Goal: Information Seeking & Learning: Learn about a topic

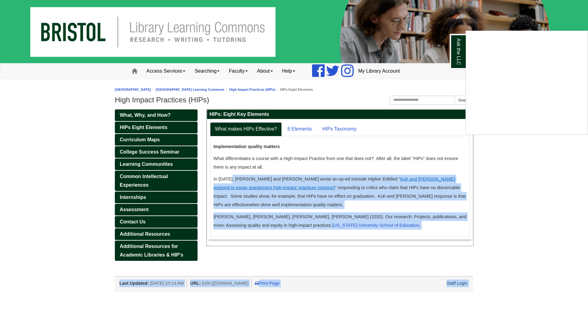
drag, startPoint x: 230, startPoint y: 179, endPoint x: 318, endPoint y: 177, distance: 88.8
click at [318, 177] on body "Skip to Main Content Toggle navigation Home Access Services Access Services Pol…" at bounding box center [294, 145] width 588 height 291
click at [322, 178] on div "Ask the LLC" at bounding box center [294, 158] width 588 height 316
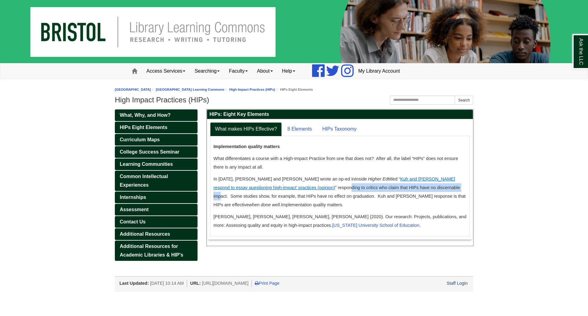
drag, startPoint x: 263, startPoint y: 187, endPoint x: 370, endPoint y: 186, distance: 107.1
click at [370, 186] on span "In [DATE], [PERSON_NAME] and [PERSON_NAME] wrote an op-ed in Inside Higher Ed t…" at bounding box center [339, 191] width 252 height 31
drag, startPoint x: 230, startPoint y: 195, endPoint x: 264, endPoint y: 196, distance: 33.1
click at [264, 196] on span "In [DATE], [PERSON_NAME] and [PERSON_NAME] wrote an op-ed in Inside Higher Ed t…" at bounding box center [339, 191] width 252 height 31
drag, startPoint x: 285, startPoint y: 194, endPoint x: 345, endPoint y: 193, distance: 59.4
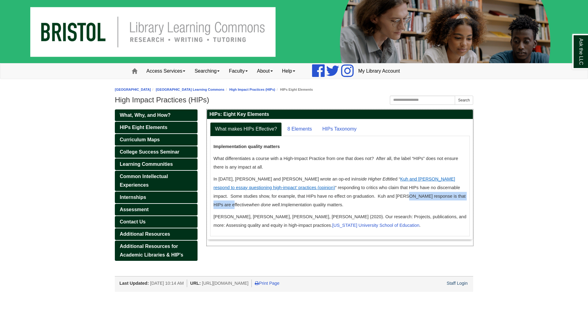
click at [345, 193] on span "In [DATE], [PERSON_NAME] and [PERSON_NAME] wrote an op-ed in Inside Higher Ed t…" at bounding box center [339, 191] width 252 height 31
drag, startPoint x: 357, startPoint y: 194, endPoint x: 393, endPoint y: 196, distance: 36.5
click at [393, 196] on span "In [DATE], [PERSON_NAME] and [PERSON_NAME] wrote an op-ed in Inside Higher Ed t…" at bounding box center [339, 191] width 252 height 31
drag, startPoint x: 291, startPoint y: 208, endPoint x: 330, endPoint y: 208, distance: 38.3
click at [330, 214] on span "[PERSON_NAME], [PERSON_NAME], [PERSON_NAME], [PERSON_NAME] (2020). Our research…" at bounding box center [339, 220] width 253 height 13
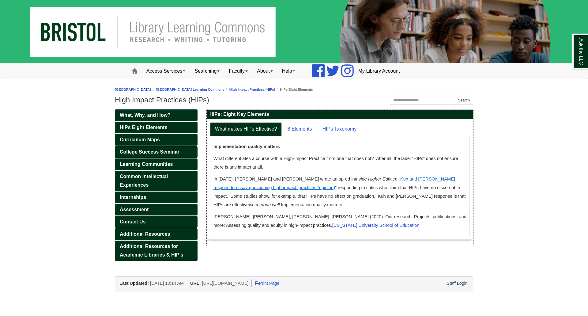
click at [343, 214] on span "[PERSON_NAME], [PERSON_NAME], [PERSON_NAME], [PERSON_NAME] (2020). Our research…" at bounding box center [339, 220] width 253 height 13
drag, startPoint x: 290, startPoint y: 210, endPoint x: 363, endPoint y: 209, distance: 73.5
click at [363, 214] on span "[PERSON_NAME], [PERSON_NAME], [PERSON_NAME], [PERSON_NAME] (2020). Our research…" at bounding box center [339, 220] width 253 height 13
click at [298, 128] on link "8 Elements" at bounding box center [299, 129] width 34 height 14
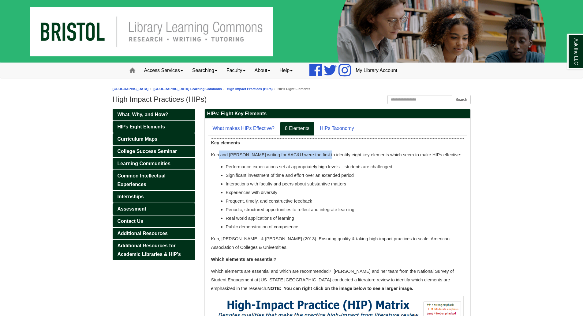
drag, startPoint x: 217, startPoint y: 155, endPoint x: 314, endPoint y: 156, distance: 96.4
click at [314, 156] on span "Kuh and [PERSON_NAME] writing for AAC&U were the first to identify eight key el…" at bounding box center [336, 154] width 250 height 5
click at [322, 155] on span "Kuh and [PERSON_NAME] writing for AAC&U were the first to identify eight key el…" at bounding box center [336, 154] width 250 height 5
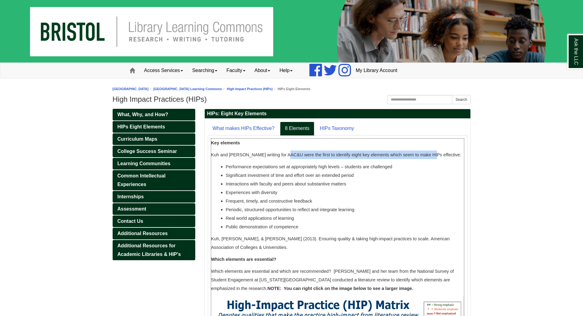
drag, startPoint x: 279, startPoint y: 154, endPoint x: 410, endPoint y: 157, distance: 131.0
click at [410, 157] on span "Kuh and [PERSON_NAME] writing for AAC&U were the first to identify eight key el…" at bounding box center [336, 154] width 250 height 5
click at [415, 157] on span "Kuh and [PERSON_NAME] writing for AAC&U were the first to identify eight key el…" at bounding box center [336, 154] width 250 height 5
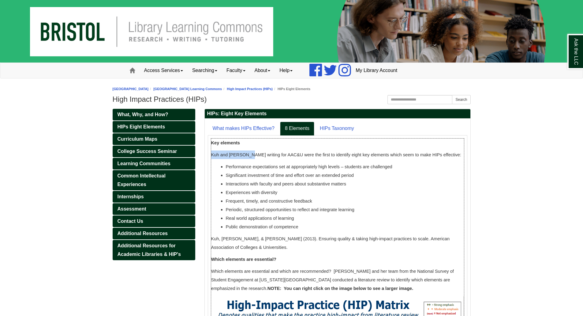
drag, startPoint x: 245, startPoint y: 154, endPoint x: 211, endPoint y: 158, distance: 34.5
click at [211, 158] on div "Implementation quality matters What differentiates a course with a High-Impact …" at bounding box center [338, 310] width 260 height 351
copy span "Kuh and [PERSON_NAME]"
click at [521, 181] on body "Skip to Main Content Toggle navigation Home Access Services Access Services Pol…" at bounding box center [291, 255] width 583 height 511
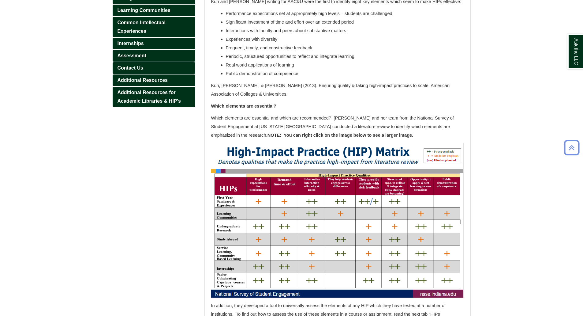
scroll to position [179, 0]
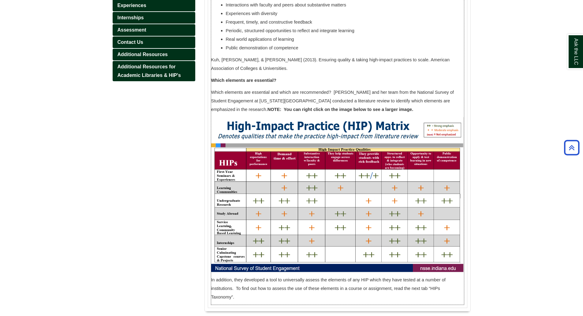
click at [230, 125] on img at bounding box center [337, 194] width 253 height 155
